Goal: Information Seeking & Learning: Learn about a topic

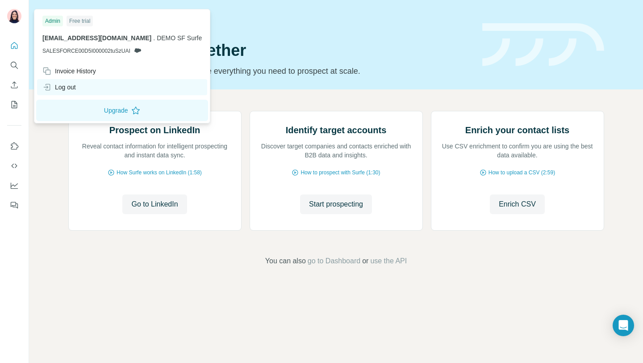
click at [81, 90] on div "Log out" at bounding box center [122, 87] width 170 height 16
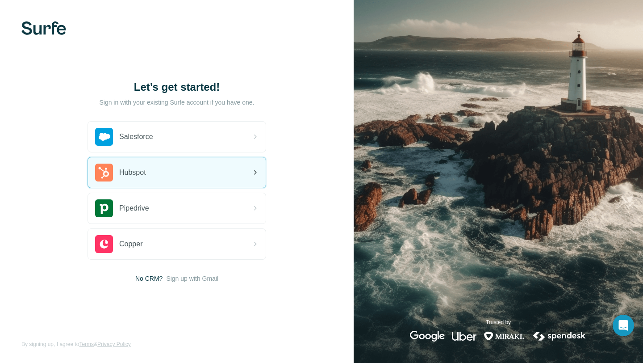
click at [191, 182] on div "Hubspot" at bounding box center [177, 172] width 178 height 30
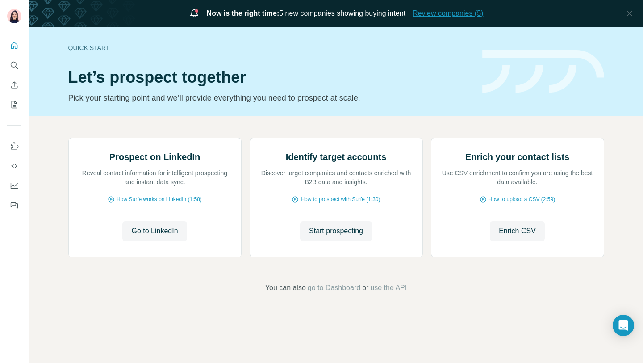
click at [442, 13] on span "Review companies (5)" at bounding box center [448, 13] width 71 height 11
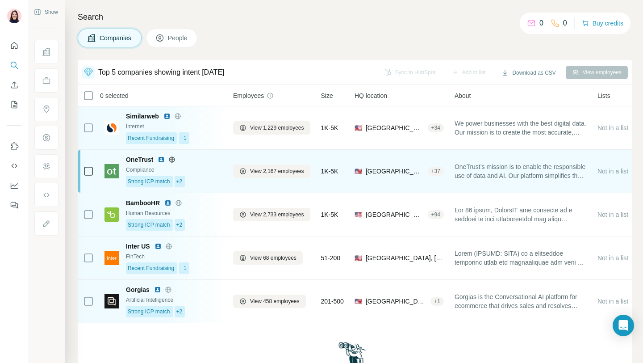
click at [209, 175] on div "OneTrust Compliance Strong ICP match +2" at bounding box center [174, 171] width 97 height 32
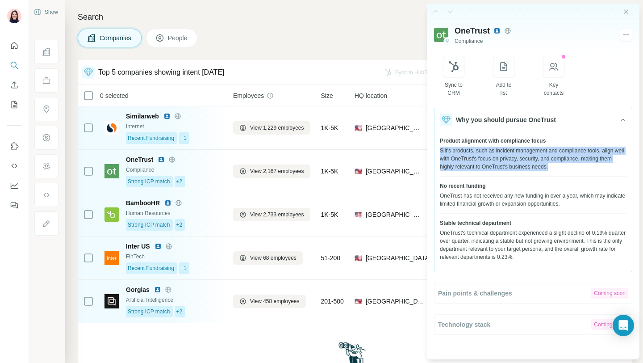
drag, startPoint x: 441, startPoint y: 150, endPoint x: 581, endPoint y: 169, distance: 141.1
click at [581, 169] on div "Siit's products, such as incident management and compliance tools, align well w…" at bounding box center [533, 159] width 187 height 24
drag, startPoint x: 581, startPoint y: 169, endPoint x: 436, endPoint y: 151, distance: 146.3
click at [436, 151] on div "Product alignment with compliance focus Siit's products, such as incident manag…" at bounding box center [533, 198] width 197 height 135
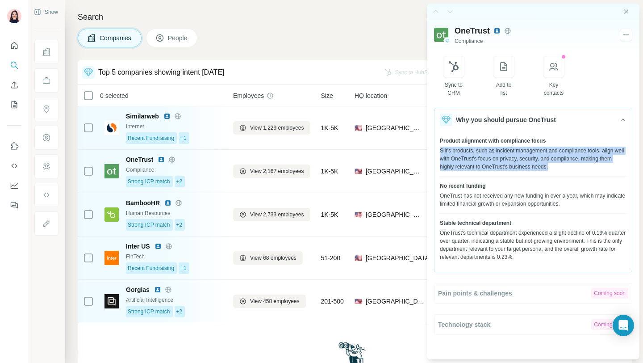
copy div "Siit's products, such as incident management and compliance tools, align well w…"
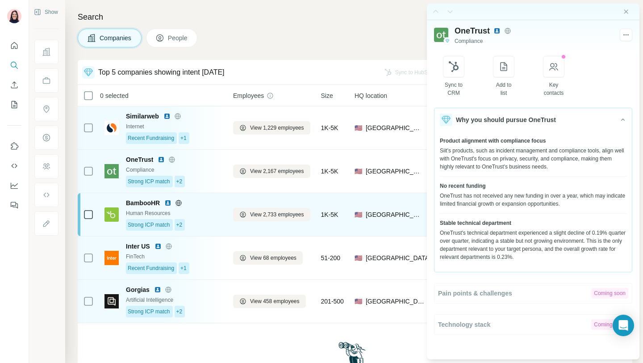
click at [205, 214] on div "Human Resources" at bounding box center [174, 213] width 97 height 8
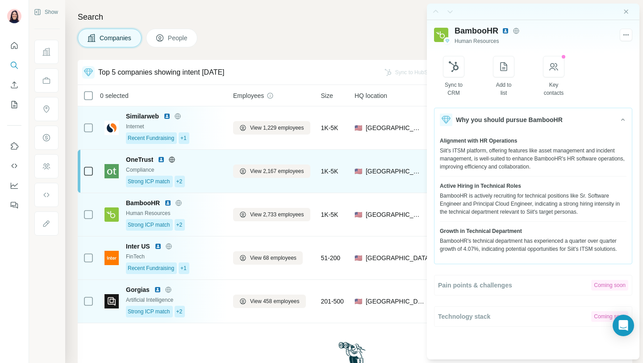
click at [198, 173] on div "Compliance" at bounding box center [174, 170] width 97 height 8
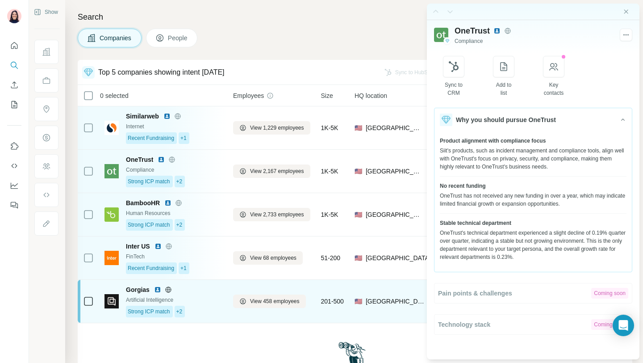
click at [203, 304] on div "Gorgias Artificial Intelligence Strong ICP match +2" at bounding box center [174, 301] width 97 height 32
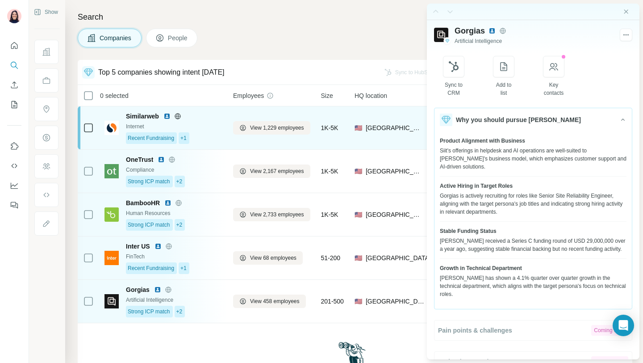
click at [204, 121] on div "Similarweb Internet Recent Fundraising +1" at bounding box center [174, 128] width 97 height 32
